Goal: Task Accomplishment & Management: Complete application form

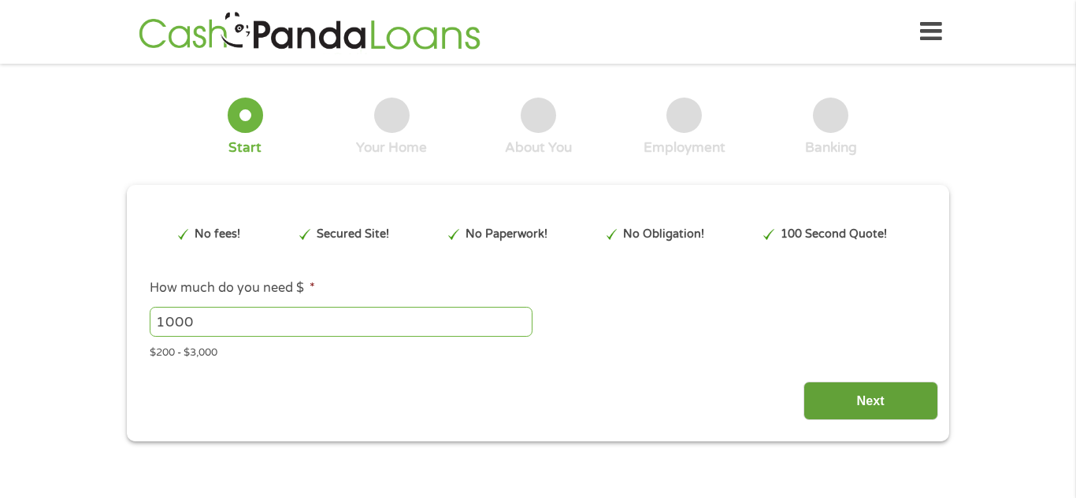
click at [886, 417] on input "Next" at bounding box center [870, 401] width 135 height 39
click at [867, 384] on input "Next" at bounding box center [870, 401] width 135 height 39
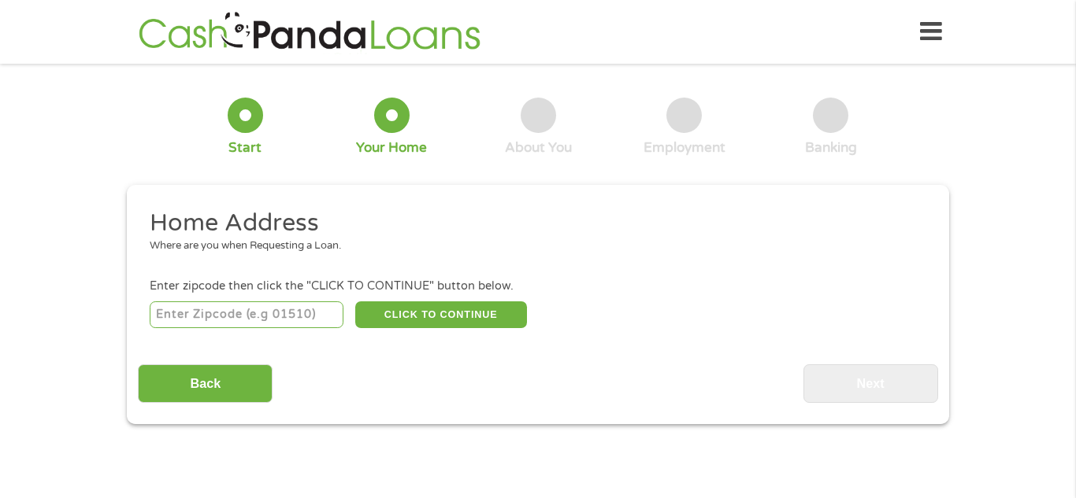
click at [194, 314] on input "number" at bounding box center [247, 315] width 195 height 27
type input "27891"
click at [387, 311] on button "CLICK TO CONTINUE" at bounding box center [441, 315] width 172 height 27
type input "27891"
type input "Whitakers"
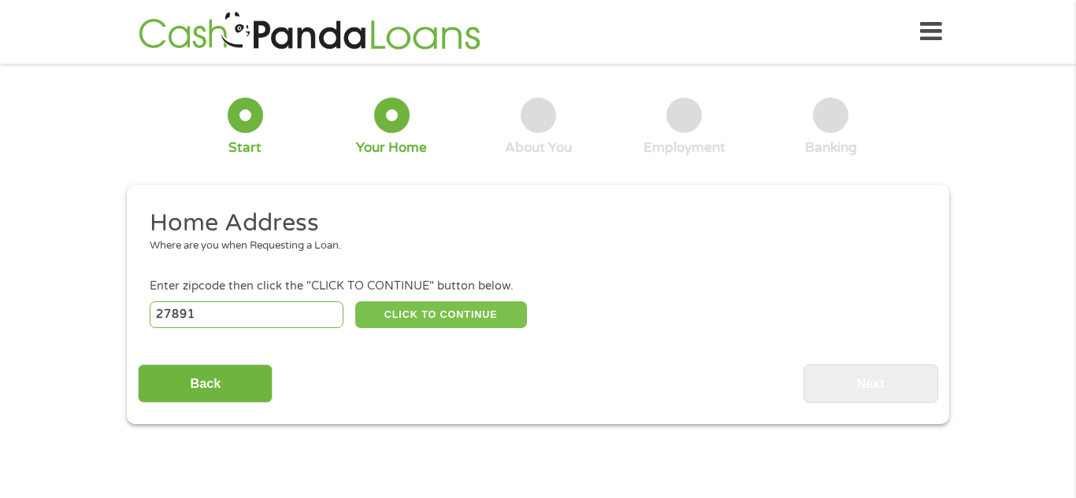
select select "[US_STATE]"
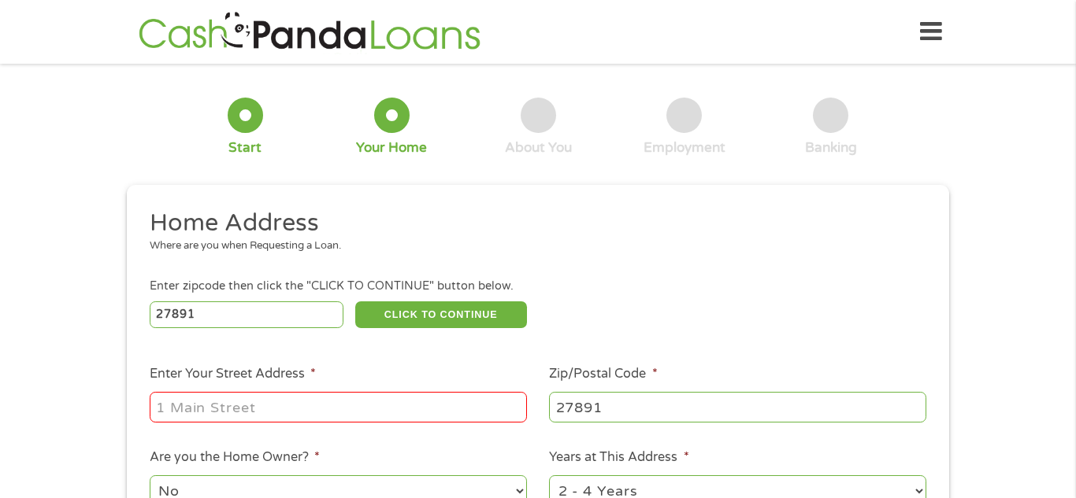
click at [176, 404] on input "Enter Your Street Address *" at bounding box center [338, 407] width 377 height 30
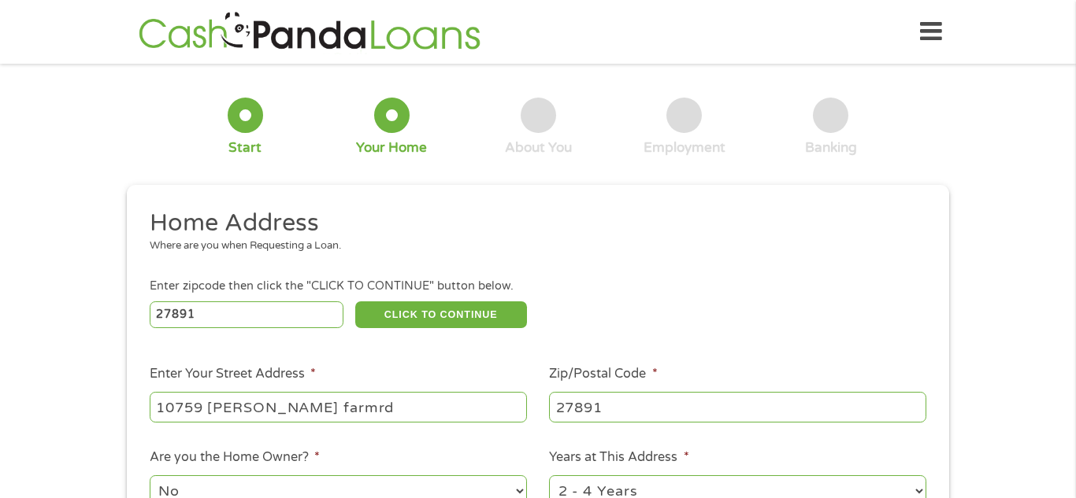
type input "10759 [PERSON_NAME] farmrd"
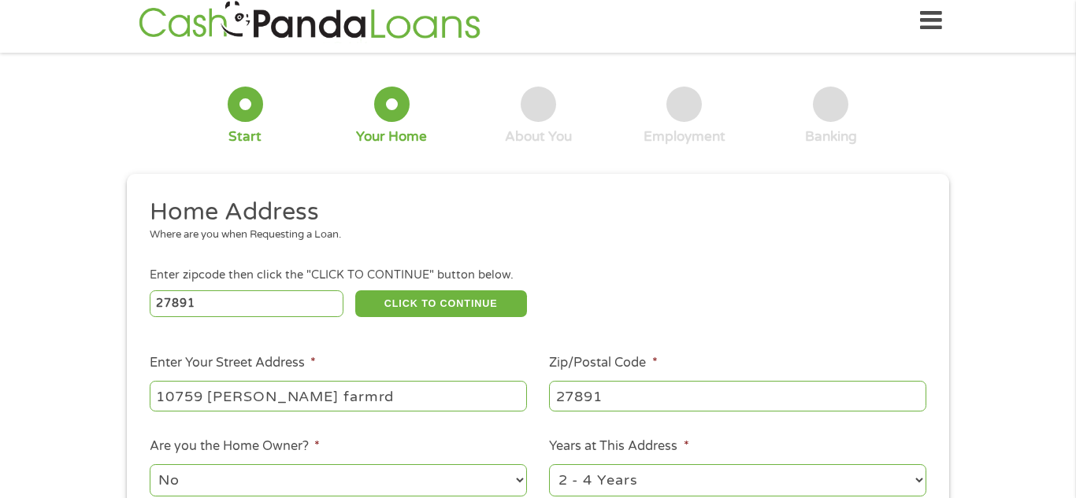
click at [521, 480] on select "No Yes" at bounding box center [338, 481] width 377 height 32
select select "yes"
click at [150, 466] on select "No Yes" at bounding box center [338, 481] width 377 height 32
click at [923, 497] on select "1 Year or less 1 - 2 Years 2 - 4 Years Over 4 Years" at bounding box center [737, 481] width 377 height 32
select select "60months"
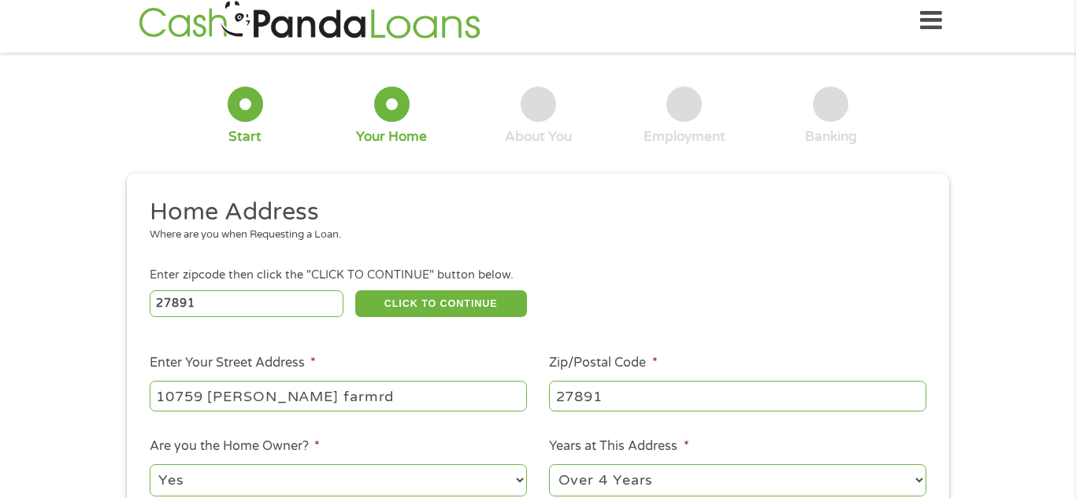
click at [632, 480] on select "1 Year or less 1 - 2 Years 2 - 4 Years Over 4 Years" at bounding box center [737, 481] width 377 height 32
click at [946, 491] on div "This field is hidden when viewing the form gclid This field is hidden when view…" at bounding box center [538, 436] width 822 height 524
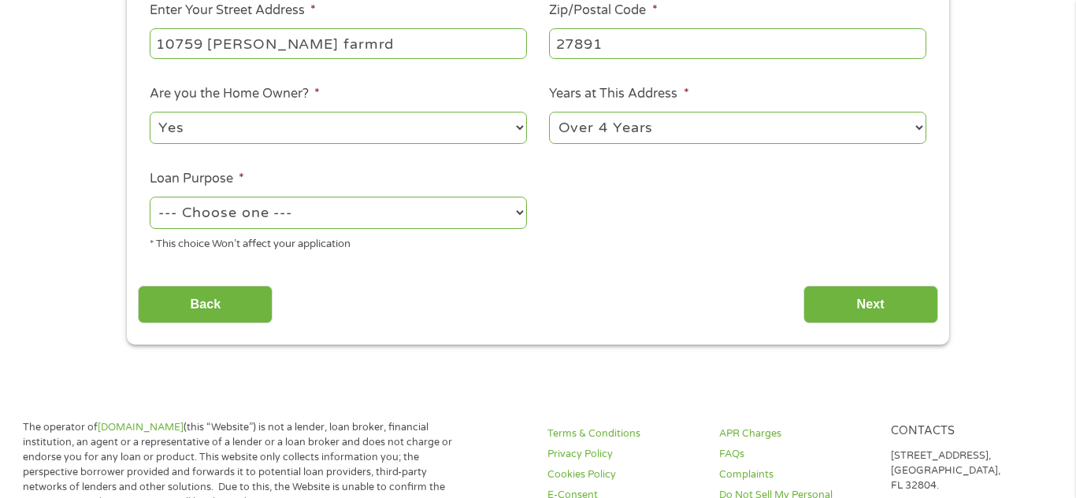
scroll to position [452, 0]
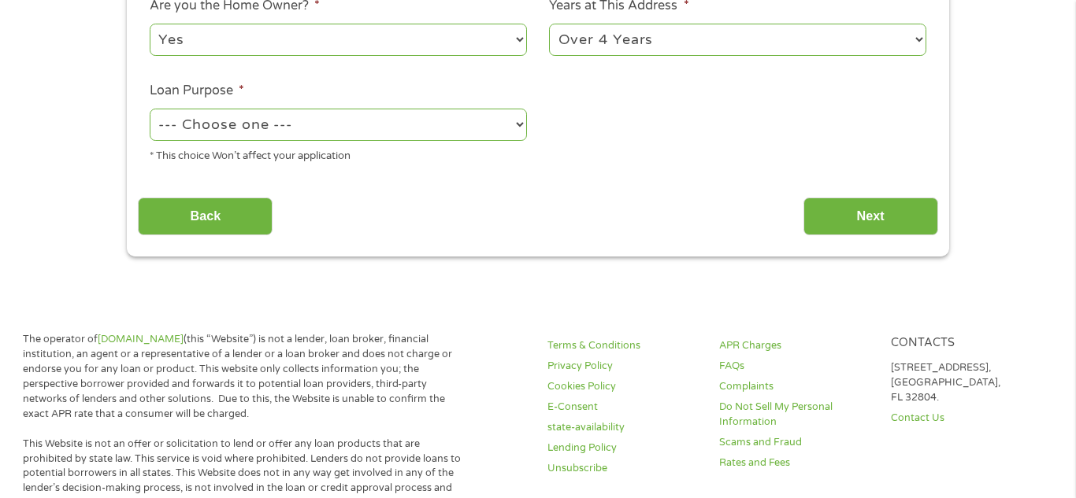
click at [519, 125] on select "--- Choose one --- Pay Bills Debt Consolidation Home Improvement Major Purchase…" at bounding box center [338, 125] width 377 height 32
select select "other"
click at [150, 110] on select "--- Choose one --- Pay Bills Debt Consolidation Home Improvement Major Purchase…" at bounding box center [338, 125] width 377 height 32
click at [850, 216] on input "Next" at bounding box center [870, 217] width 135 height 39
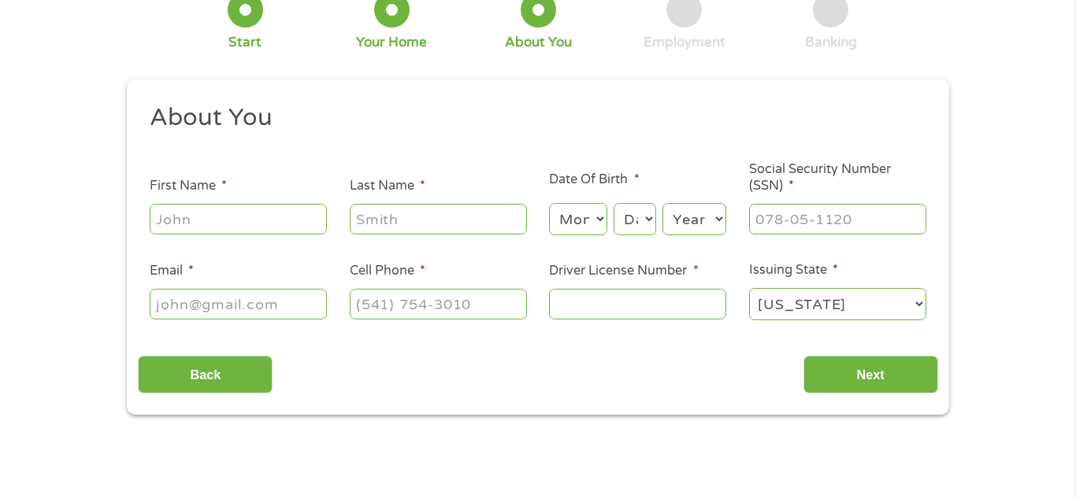
scroll to position [0, 0]
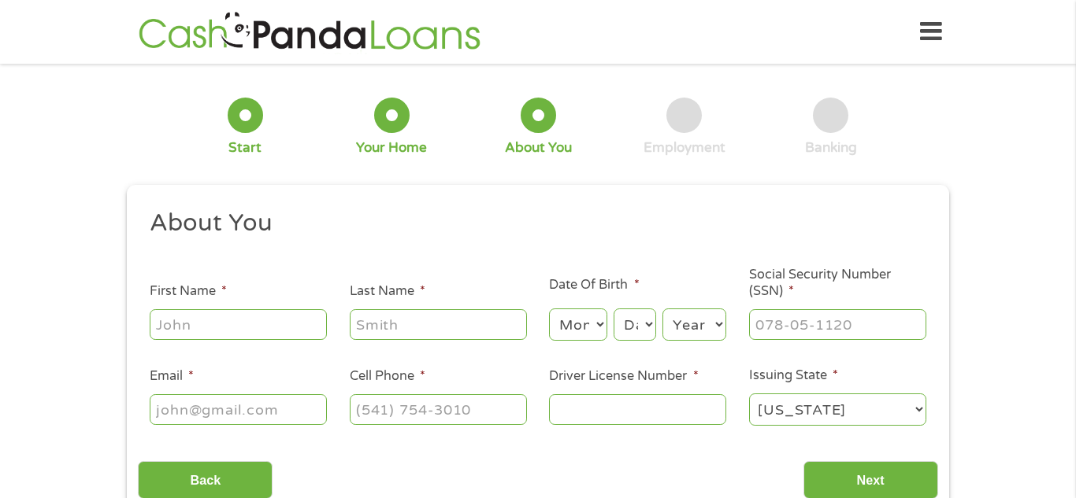
click at [183, 323] on input "First Name *" at bounding box center [238, 324] width 177 height 30
type input "[PERSON_NAME]"
click at [393, 325] on input "Last Name *" at bounding box center [438, 324] width 177 height 30
type input "[PERSON_NAME]"
click at [582, 324] on select "Month 1 2 3 4 5 6 7 8 9 10 11 12" at bounding box center [577, 325] width 57 height 32
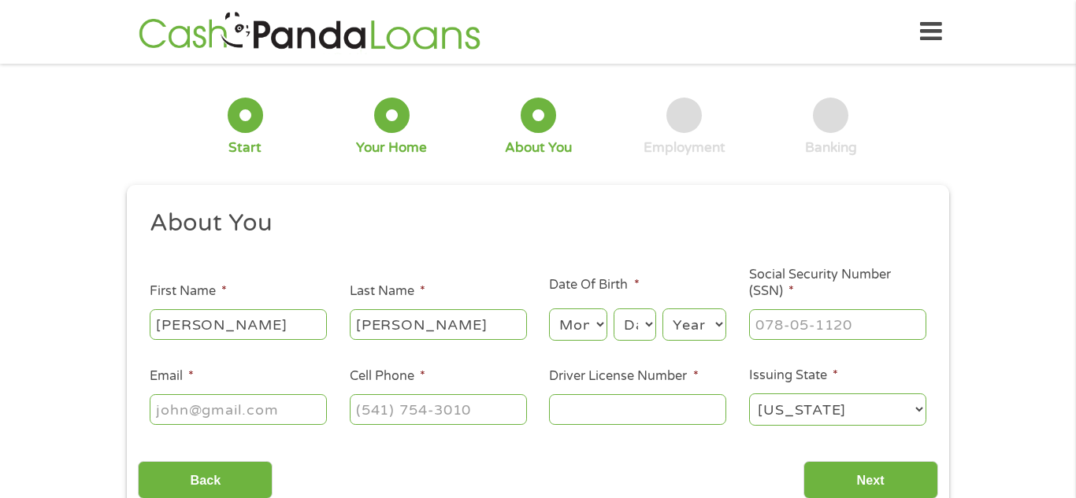
select select "5"
click at [549, 309] on select "Month 1 2 3 4 5 6 7 8 9 10 11 12" at bounding box center [577, 325] width 57 height 32
click at [646, 332] on select "Day 1 2 3 4 5 6 7 8 9 10 11 12 13 14 15 16 17 18 19 20 21 22 23 24 25 26 27 28 …" at bounding box center [634, 325] width 43 height 32
select select "16"
click at [613, 309] on select "Day 1 2 3 4 5 6 7 8 9 10 11 12 13 14 15 16 17 18 19 20 21 22 23 24 25 26 27 28 …" at bounding box center [634, 325] width 43 height 32
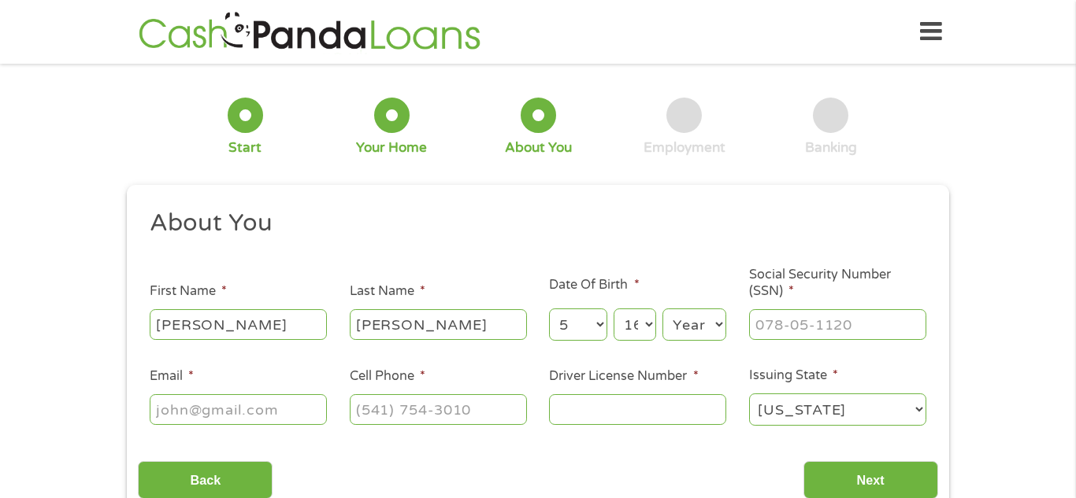
click at [676, 334] on select "Year [DATE] 2006 2005 2004 2003 2002 2001 2000 1999 1998 1997 1996 1995 1994 19…" at bounding box center [694, 325] width 64 height 32
click at [728, 308] on li "Date Of Birth * Month Month 1 2 3 4 5 6 7 8 9 10 11 12 Day Day 1 2 3 4 5 6 7 8 …" at bounding box center [638, 310] width 200 height 68
click at [685, 326] on select "Year [DATE] 2006 2005 2004 2003 2002 2001 2000 1999 1998 1997 1996 1995 1994 19…" at bounding box center [694, 325] width 64 height 32
select select "1963"
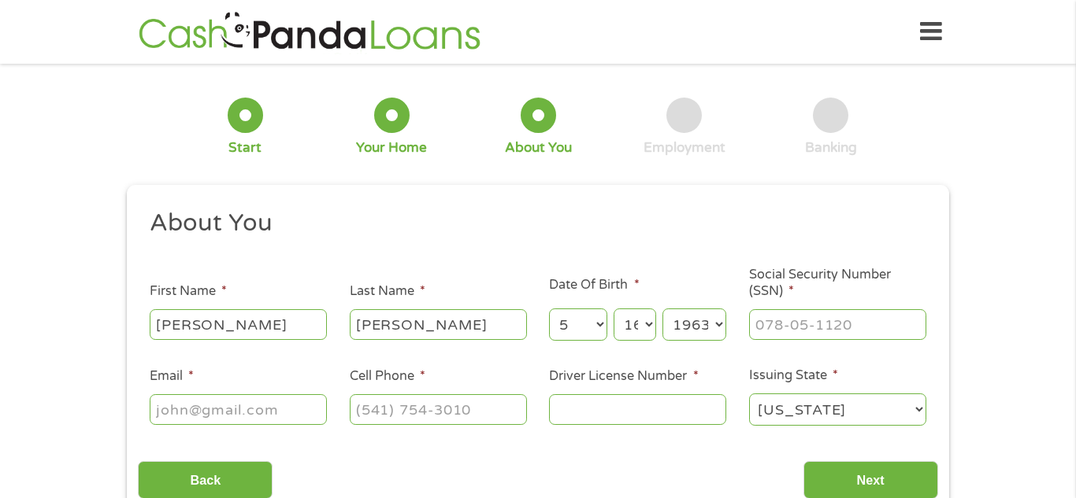
click at [662, 309] on select "Year [DATE] 2006 2005 2004 2003 2002 2001 2000 1999 1998 1997 1996 1995 1994 19…" at bounding box center [694, 325] width 64 height 32
click at [766, 323] on input "___-__-____" at bounding box center [837, 324] width 177 height 30
type input "244-21-4848"
click at [173, 415] on input "Email *" at bounding box center [238, 410] width 177 height 30
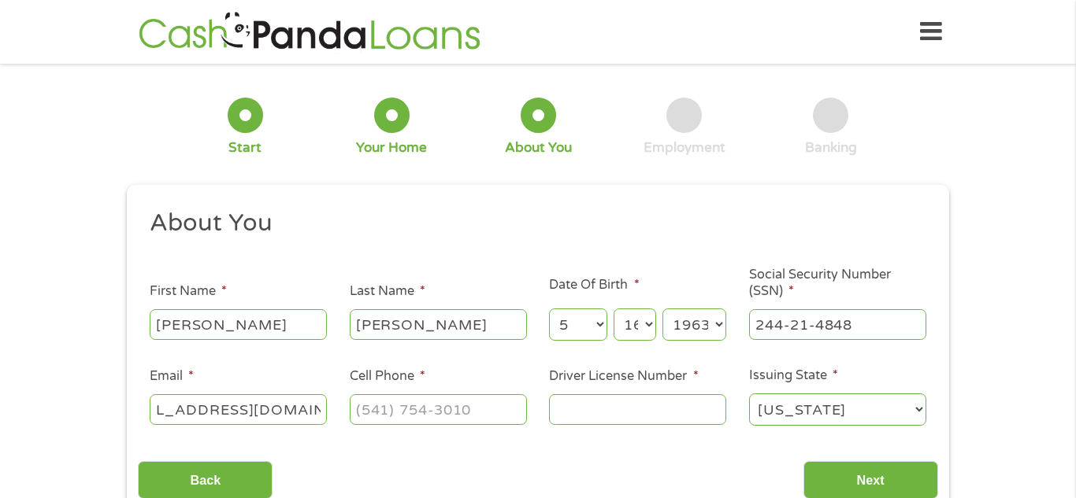
type input "[EMAIL_ADDRESS][DOMAIN_NAME]"
click at [364, 410] on input "(___) ___-____" at bounding box center [438, 410] width 177 height 30
type input "[PHONE_NUMBER]"
click at [584, 427] on div at bounding box center [637, 410] width 177 height 36
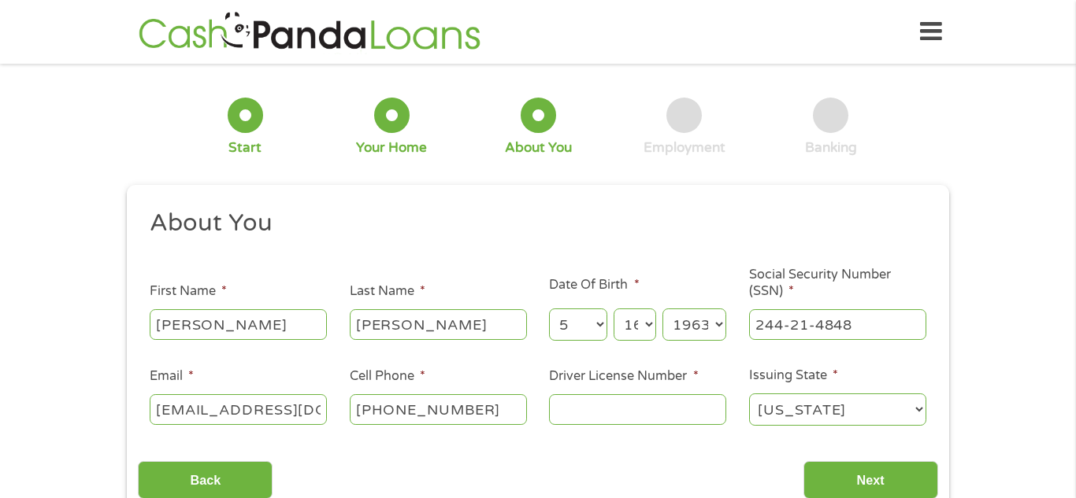
click at [571, 415] on input "Driver License Number *" at bounding box center [637, 410] width 177 height 30
type input "6101202"
click at [862, 484] on input "Next" at bounding box center [870, 480] width 135 height 39
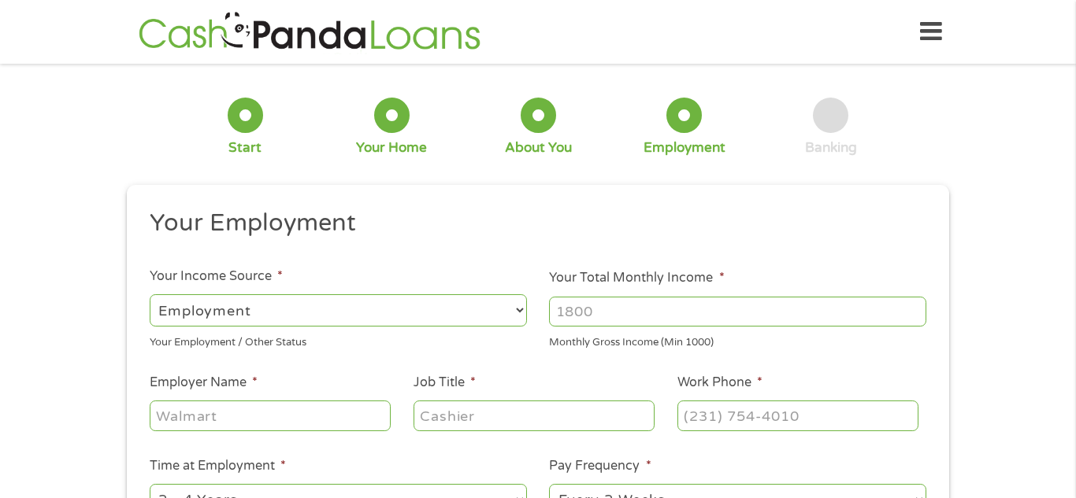
scroll to position [6, 6]
click at [596, 312] on input "Your Total Monthly Income *" at bounding box center [737, 312] width 377 height 30
type input "2500"
click at [164, 422] on input "Employer Name *" at bounding box center [270, 416] width 241 height 30
type input "kabailcon"
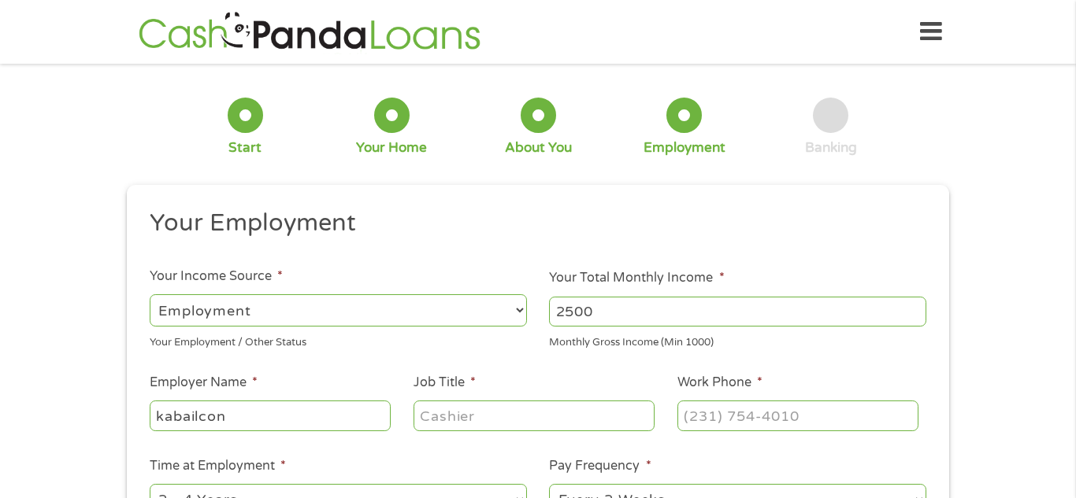
click at [450, 422] on input "Job Title *" at bounding box center [533, 416] width 241 height 30
click at [498, 417] on input "machineop" at bounding box center [533, 416] width 241 height 30
type input "machineset up"
click at [708, 428] on input "(___) ___-____" at bounding box center [797, 416] width 241 height 30
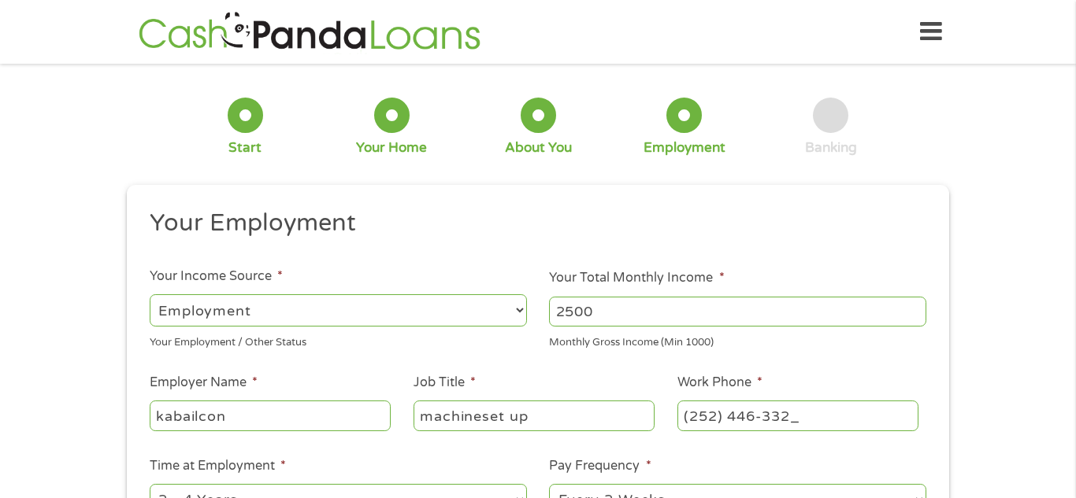
type input "[PHONE_NUMBER]"
click at [908, 433] on div "[PHONE_NUMBER]" at bounding box center [797, 416] width 241 height 36
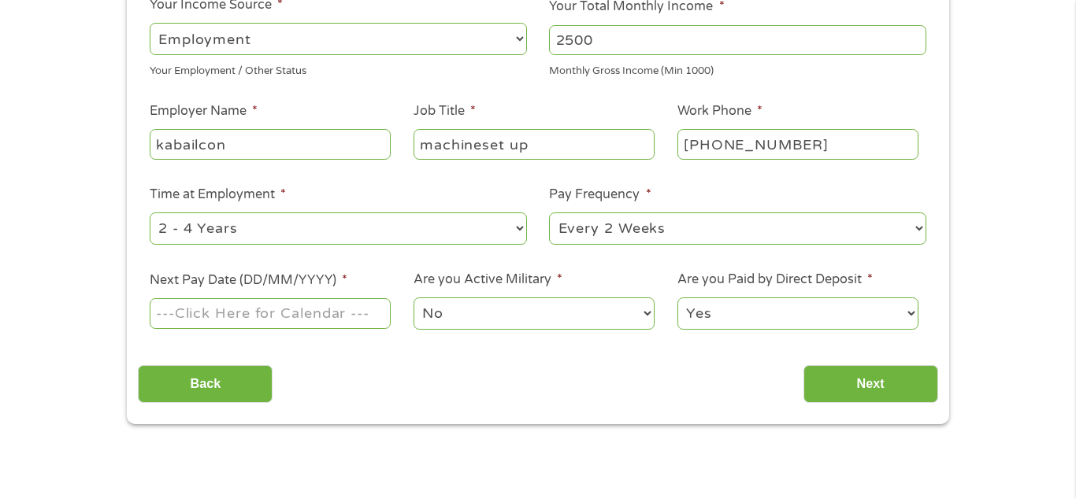
scroll to position [346, 0]
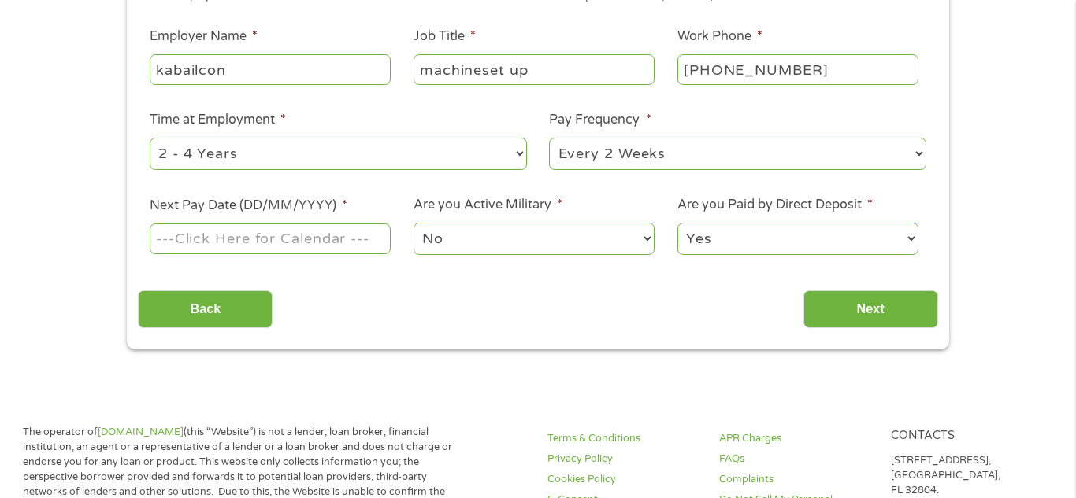
click at [521, 157] on select "--- Choose one --- 1 Year or less 1 - 2 Years 2 - 4 Years Over 4 Years" at bounding box center [338, 154] width 377 height 32
select select "60months"
click at [150, 138] on select "--- Choose one --- 1 Year or less 1 - 2 Years 2 - 4 Years Over 4 Years" at bounding box center [338, 154] width 377 height 32
click at [265, 241] on input "Next Pay Date (DD/MM/YYYY) *" at bounding box center [270, 239] width 241 height 30
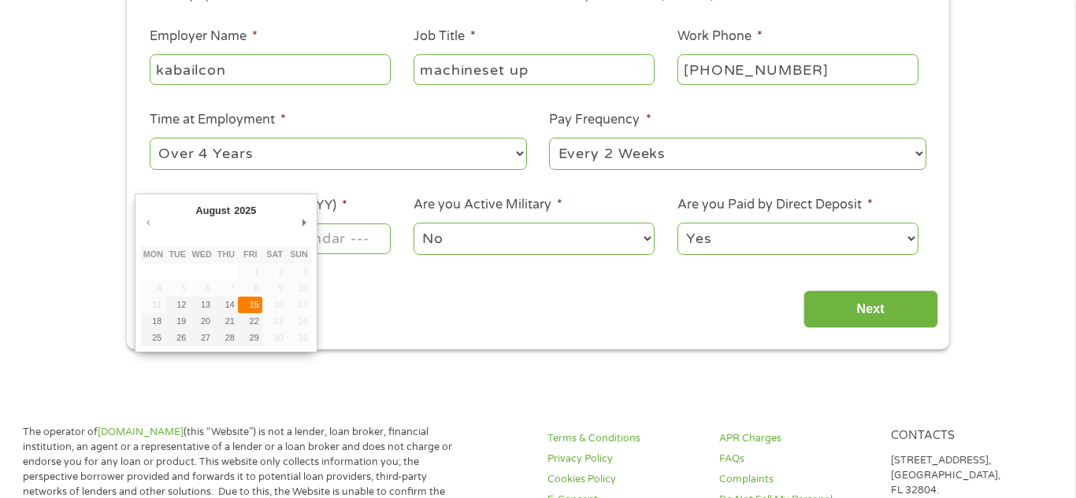
type input "[DATE]"
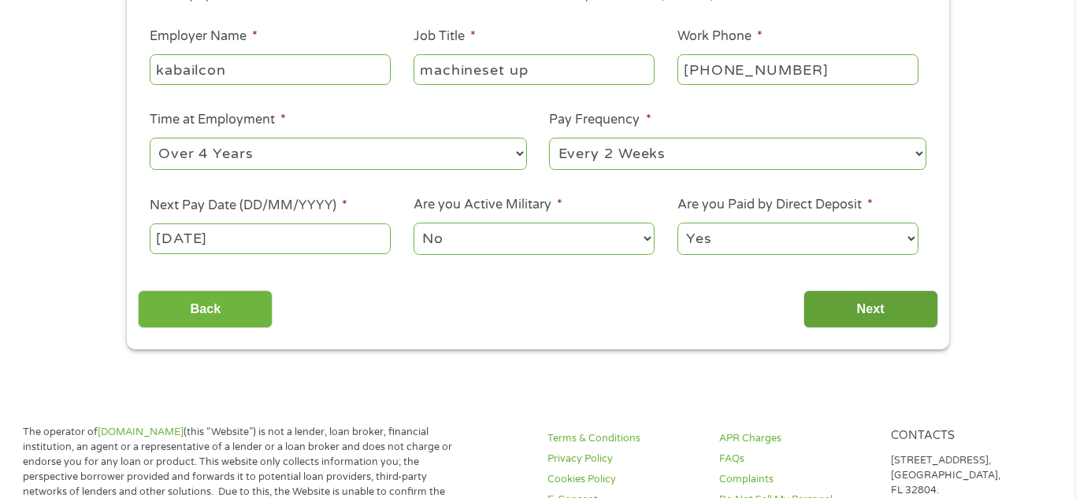
click at [825, 306] on input "Next" at bounding box center [870, 310] width 135 height 39
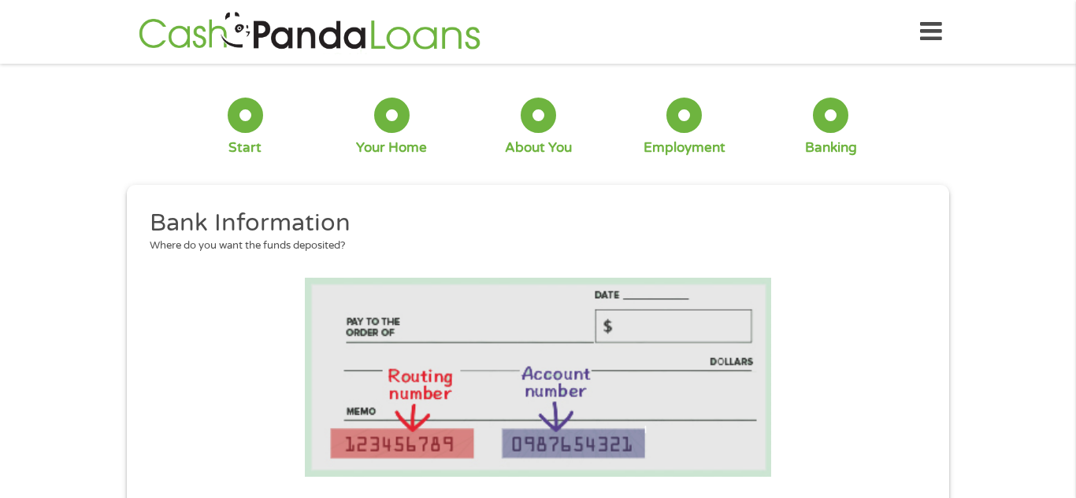
scroll to position [38, 6]
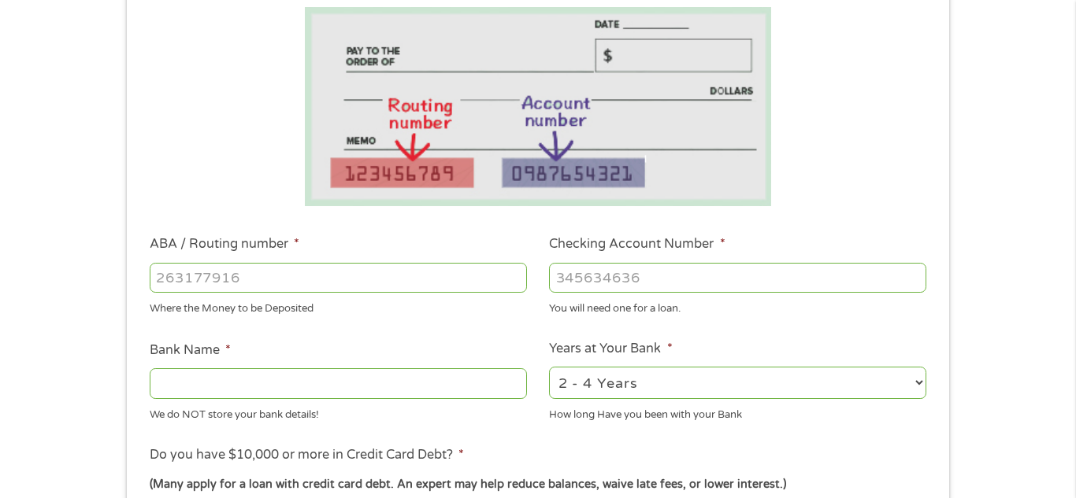
scroll to position [346, 0]
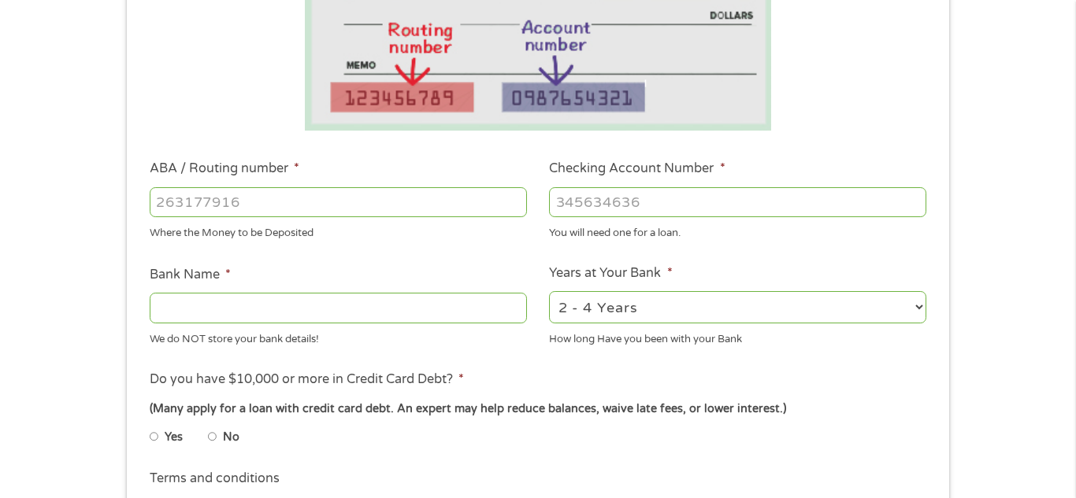
click at [167, 197] on input "ABA / Routing number *" at bounding box center [338, 202] width 377 height 30
type input "0"
type input "053000219"
type input "[PERSON_NAME] FARGO BANK"
type input "053000219"
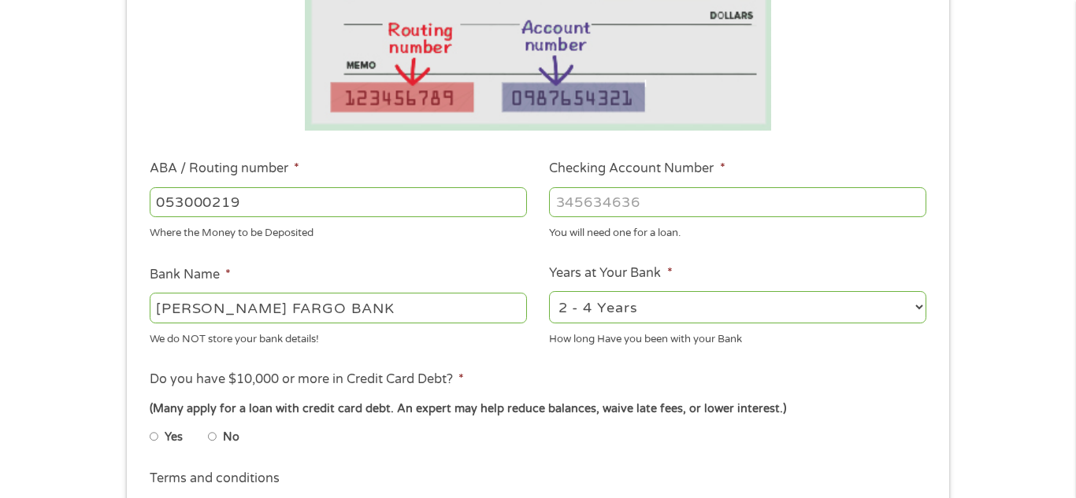
click at [577, 204] on input "Checking Account Number *" at bounding box center [737, 202] width 377 height 30
type input "9843146896"
click at [921, 309] on select "2 - 4 Years 6 - 12 Months 1 - 2 Years Over 4 Years" at bounding box center [737, 307] width 377 height 32
select select "60months"
click at [549, 291] on select "2 - 4 Years 6 - 12 Months 1 - 2 Years Over 4 Years" at bounding box center [737, 307] width 377 height 32
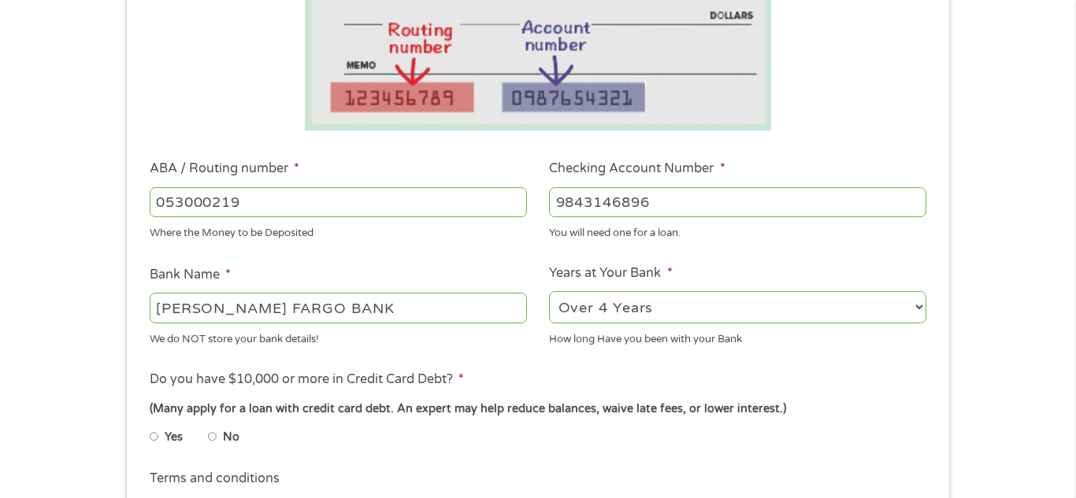
click at [213, 440] on input "No" at bounding box center [212, 436] width 9 height 25
radio input "true"
click at [150, 424] on input "Yes" at bounding box center [154, 436] width 9 height 25
radio input "true"
click at [208, 424] on input "No" at bounding box center [212, 436] width 9 height 25
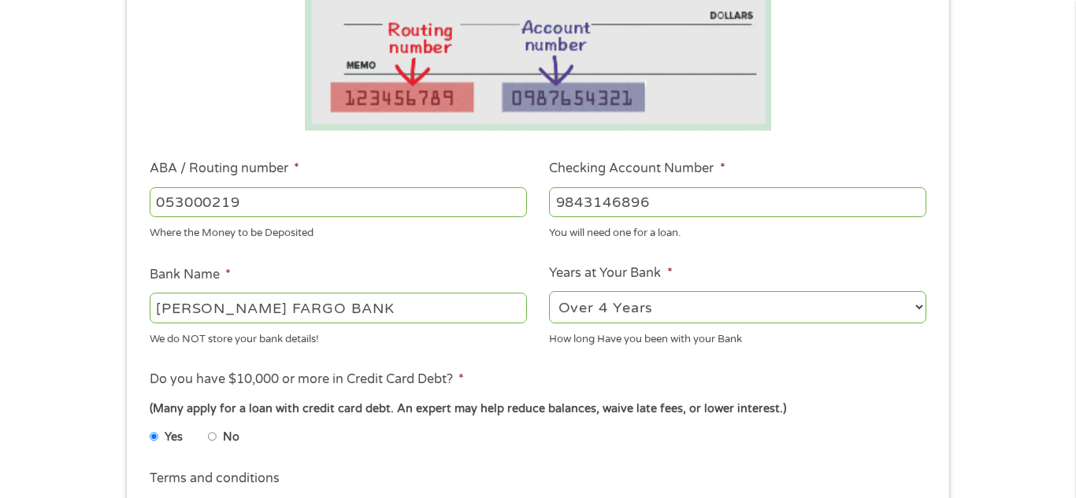
radio input "true"
click at [150, 424] on input "Yes" at bounding box center [154, 436] width 9 height 25
radio input "true"
click at [208, 424] on input "No" at bounding box center [212, 436] width 9 height 25
radio input "true"
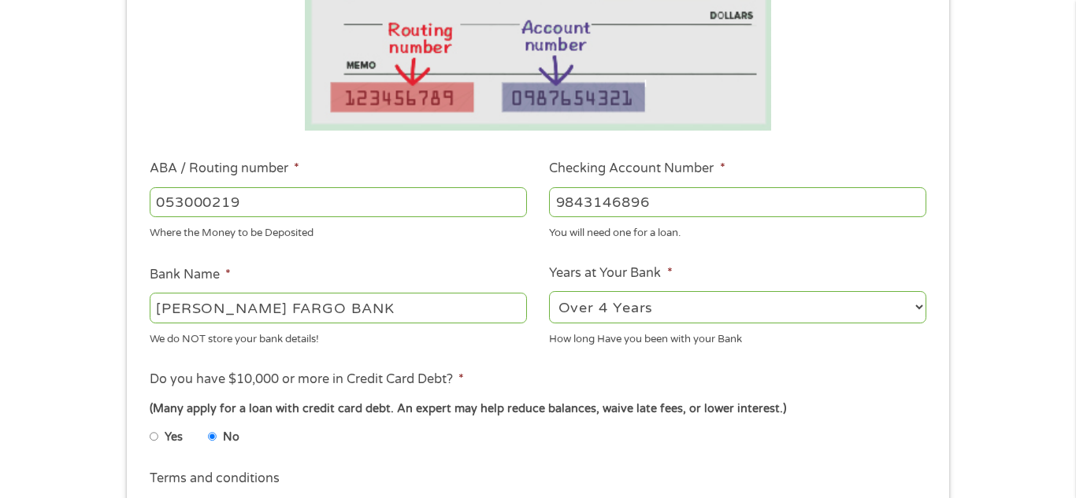
click at [150, 424] on input "Yes" at bounding box center [154, 436] width 9 height 25
radio input "true"
click at [213, 437] on input "No" at bounding box center [212, 436] width 9 height 25
radio input "true"
click at [950, 487] on div "1 Start 2 Your Home 3 About You 4 Employment 5 Banking 6 This field is hidden w…" at bounding box center [538, 227] width 850 height 999
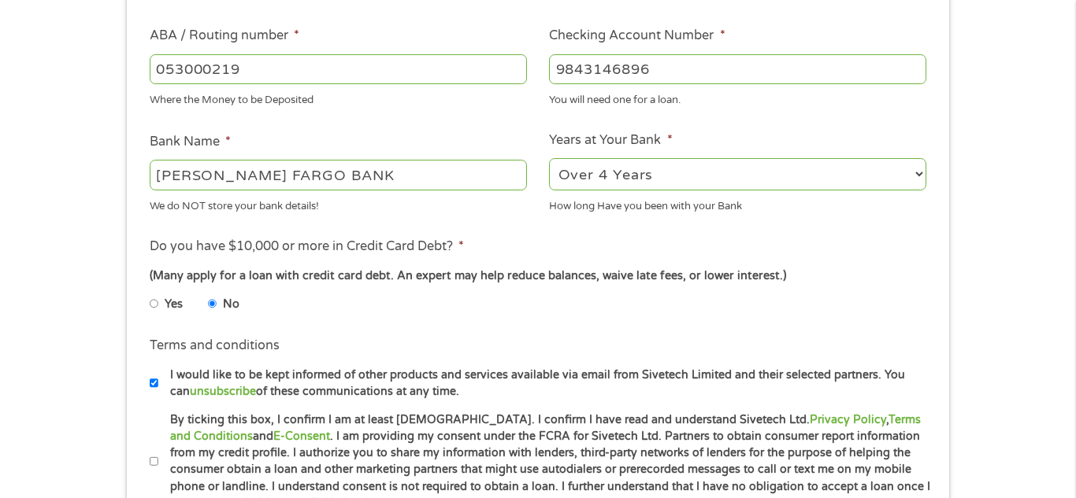
scroll to position [567, 0]
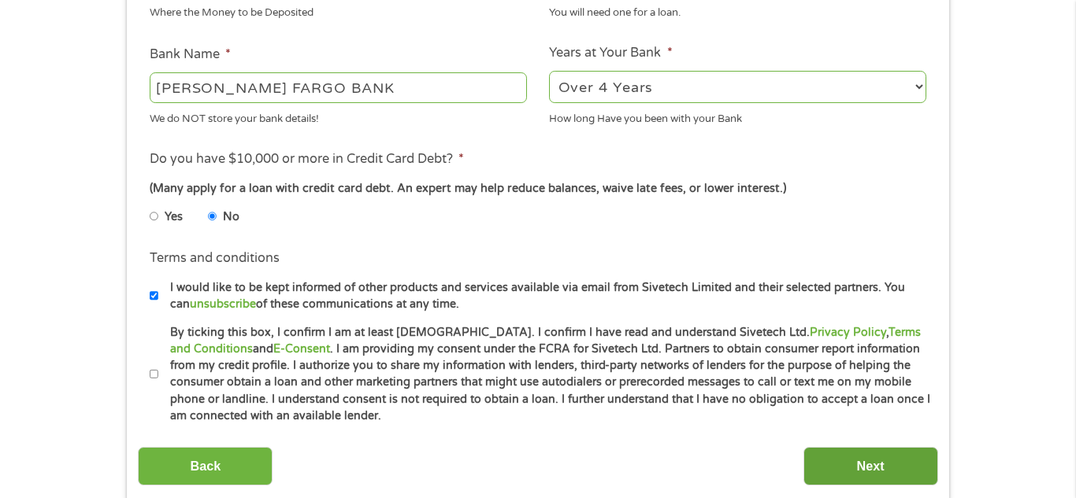
click at [907, 469] on input "Next" at bounding box center [870, 466] width 135 height 39
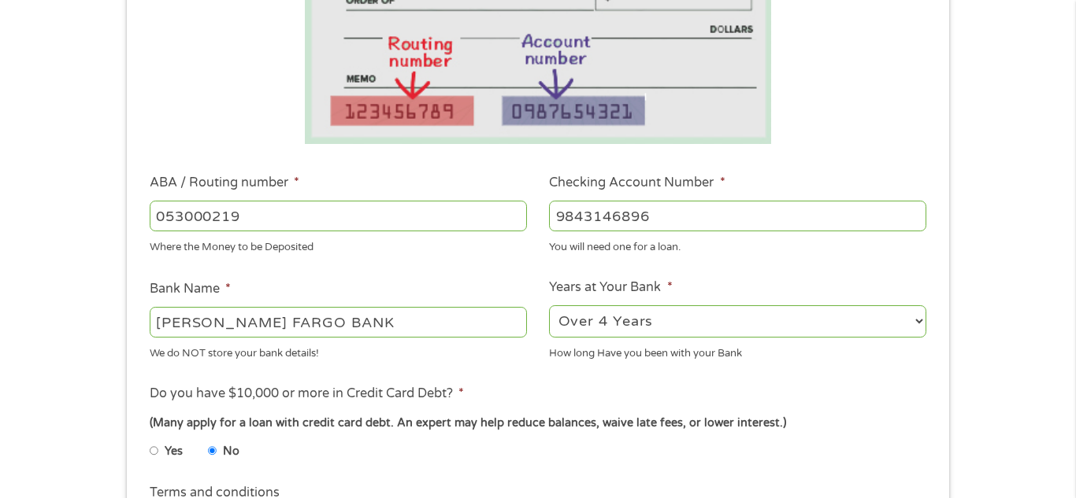
scroll to position [409, 0]
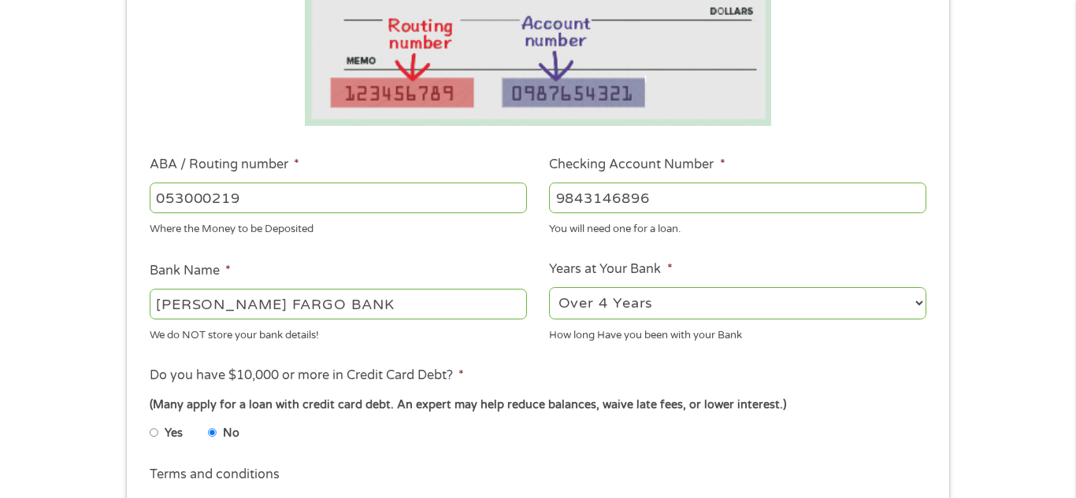
click at [213, 436] on input "No" at bounding box center [212, 433] width 9 height 25
click at [213, 434] on input "No" at bounding box center [212, 433] width 9 height 25
click at [211, 435] on input "No" at bounding box center [212, 433] width 9 height 25
click at [213, 425] on input "No" at bounding box center [212, 433] width 9 height 25
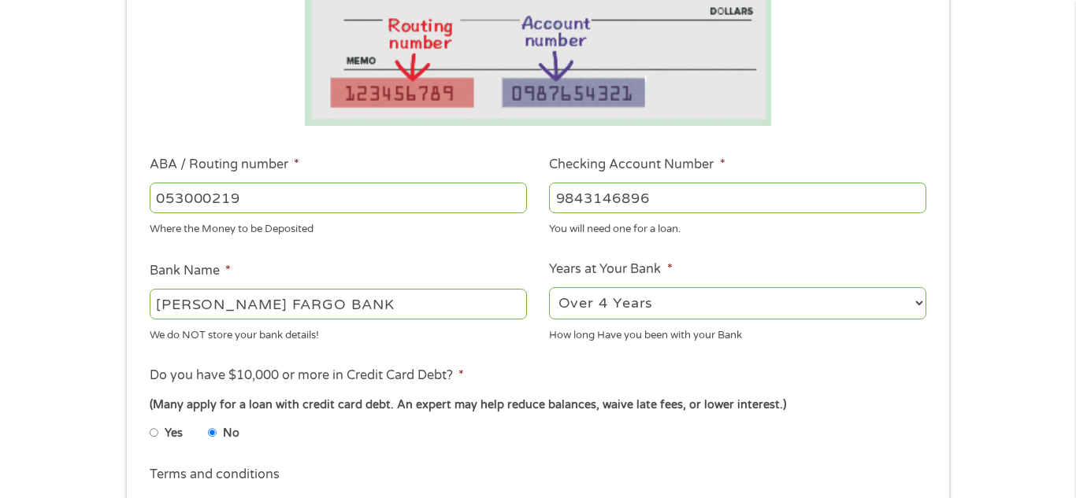
click at [213, 425] on input "No" at bounding box center [212, 433] width 9 height 25
click at [212, 435] on input "No" at bounding box center [212, 433] width 9 height 25
click at [153, 435] on input "Yes" at bounding box center [154, 433] width 9 height 25
radio input "true"
click at [212, 436] on input "No" at bounding box center [212, 433] width 9 height 25
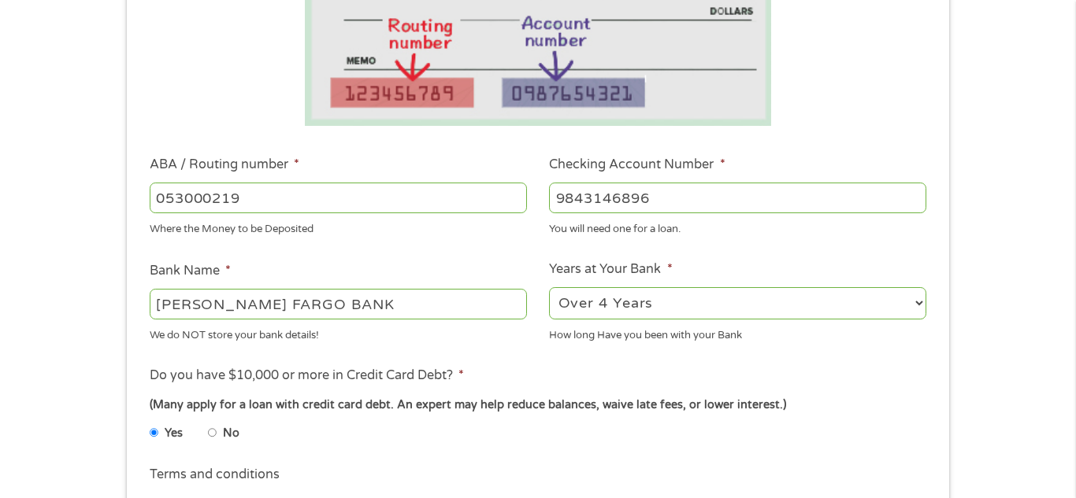
radio input "true"
click at [150, 421] on input "Yes" at bounding box center [154, 433] width 9 height 25
radio input "true"
click at [208, 421] on input "No" at bounding box center [212, 433] width 9 height 25
radio input "true"
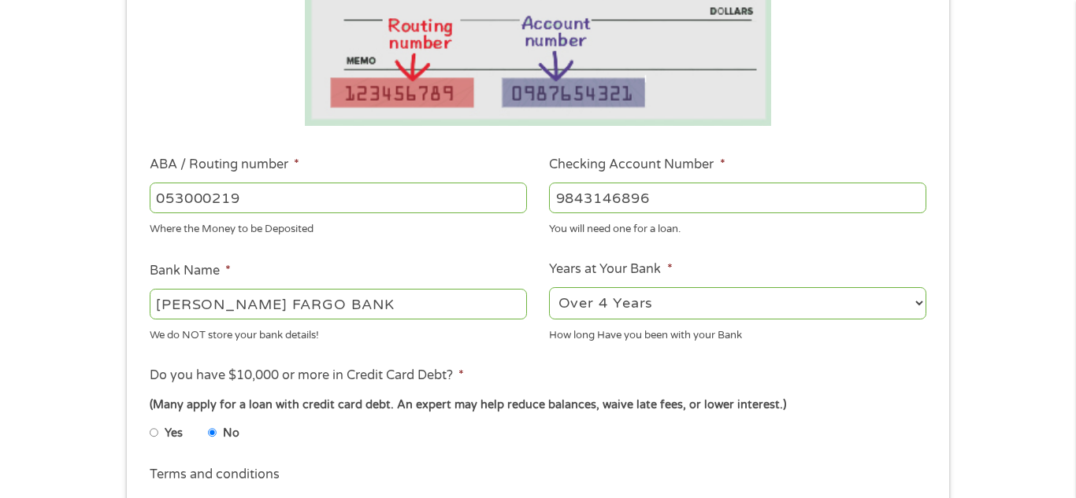
click at [150, 421] on input "Yes" at bounding box center [154, 433] width 9 height 25
radio input "true"
click at [208, 421] on input "No" at bounding box center [212, 433] width 9 height 25
radio input "true"
click at [945, 471] on div "This field is hidden when viewing the form gclid This field is hidden when view…" at bounding box center [538, 305] width 822 height 940
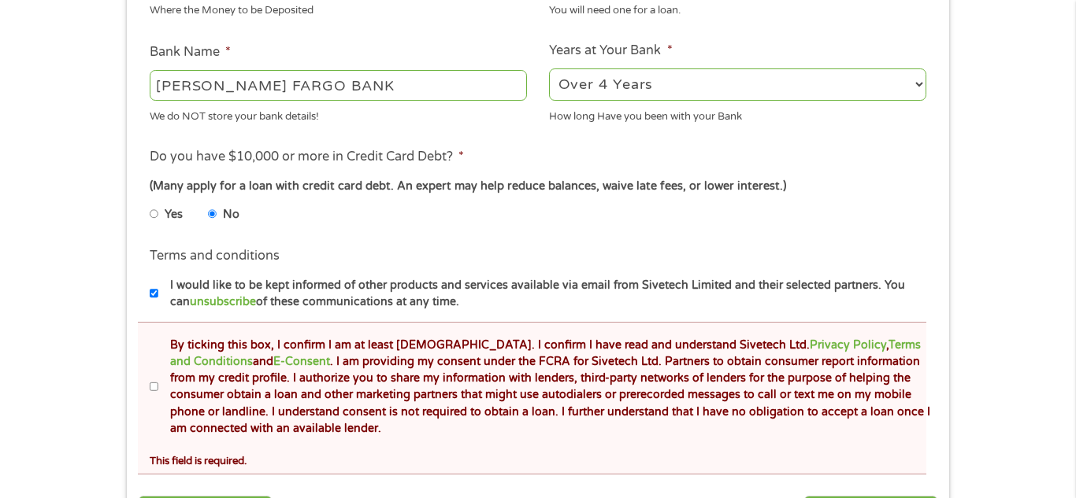
scroll to position [630, 0]
click at [151, 385] on input "By ticking this box, I confirm I am at least [DEMOGRAPHIC_DATA]. I confirm I ha…" at bounding box center [154, 385] width 9 height 25
checkbox input "true"
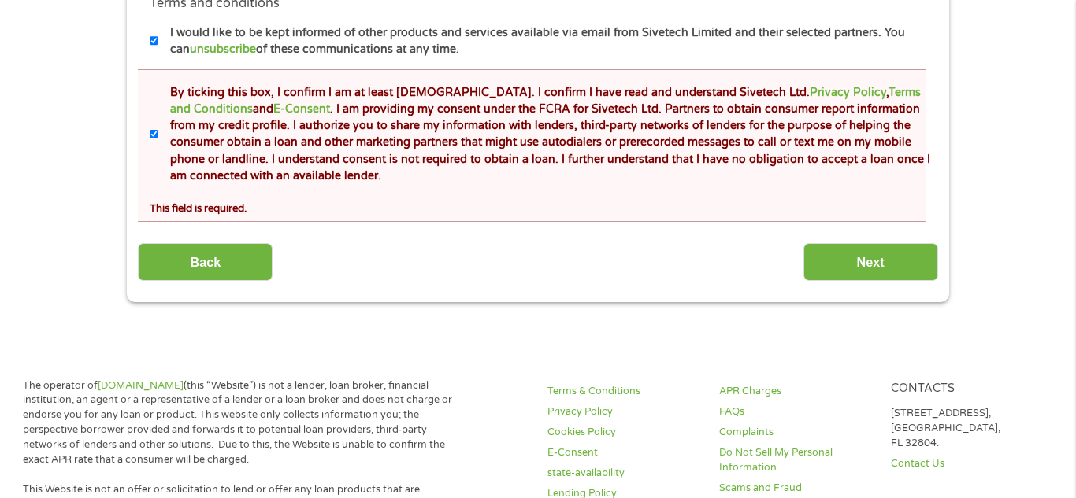
scroll to position [882, 0]
click at [833, 256] on input "Next" at bounding box center [870, 262] width 135 height 39
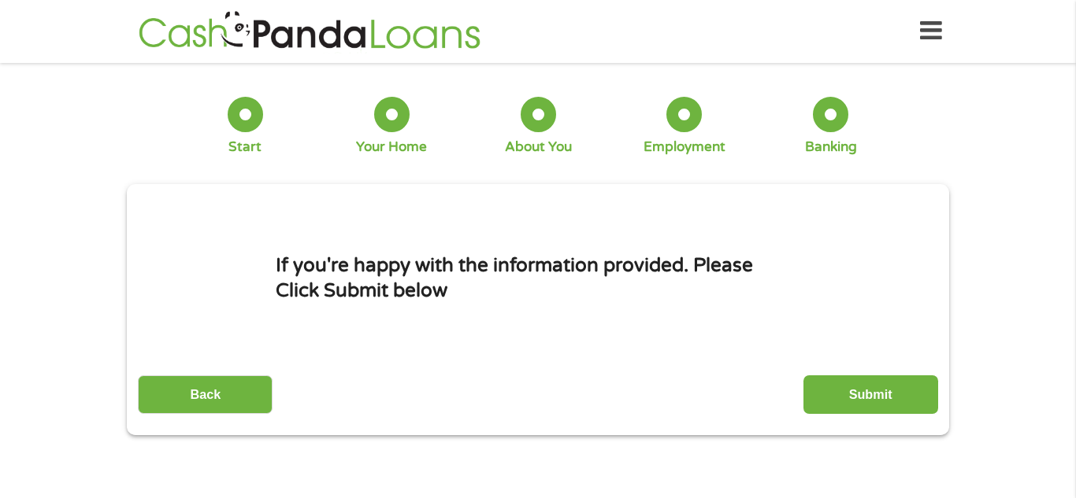
scroll to position [0, 0]
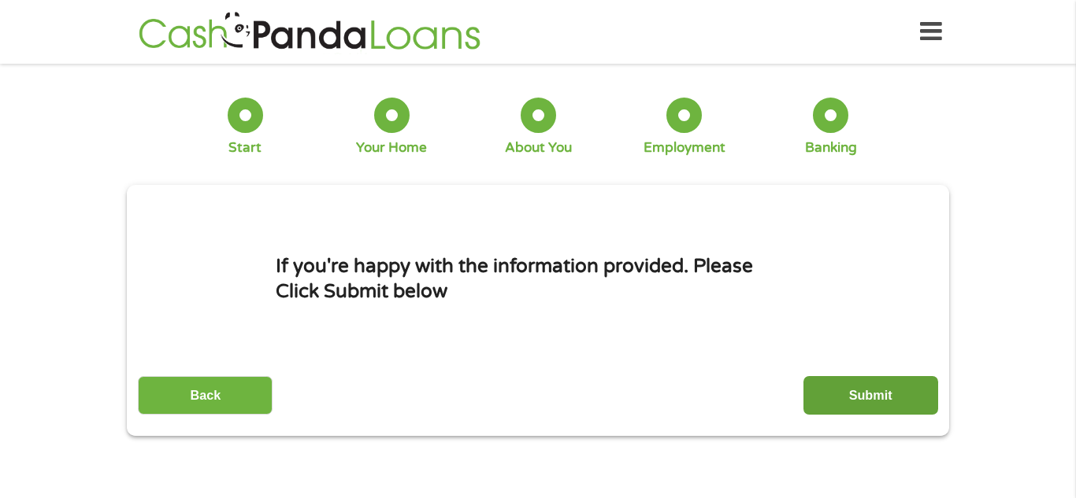
click at [828, 396] on input "Submit" at bounding box center [870, 395] width 135 height 39
